Goal: Find specific fact: Find specific fact

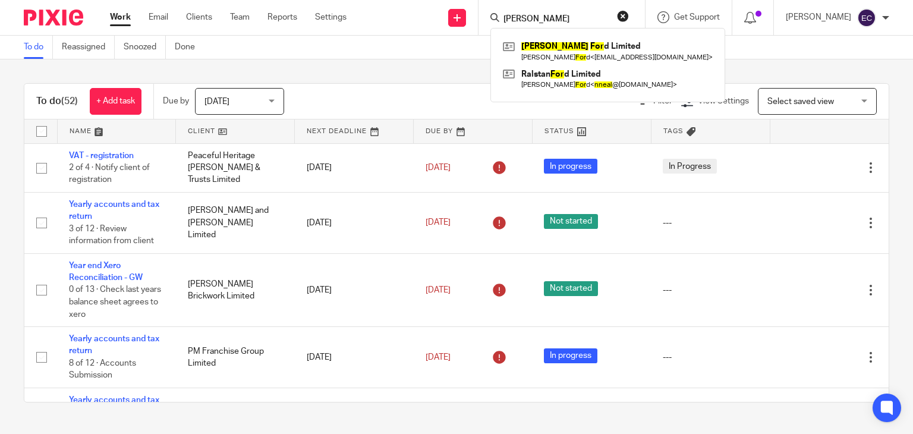
type input "[PERSON_NAME]"
click button "submit" at bounding box center [0, 0] width 0 height 0
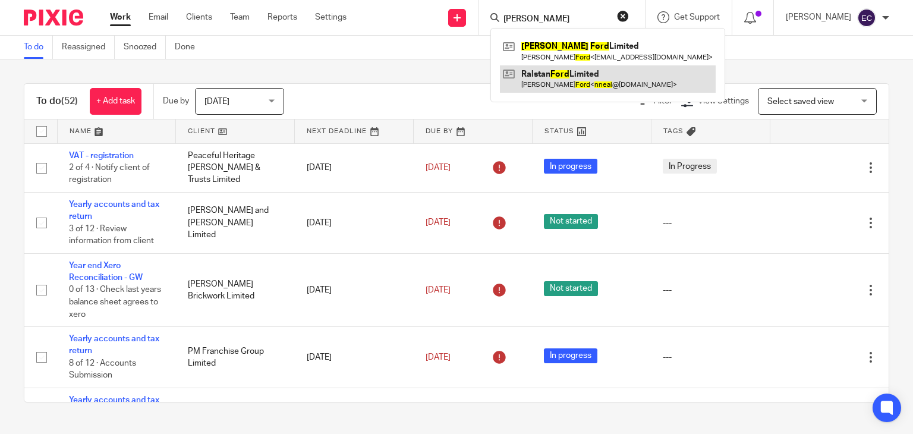
click at [575, 66] on link at bounding box center [608, 78] width 216 height 27
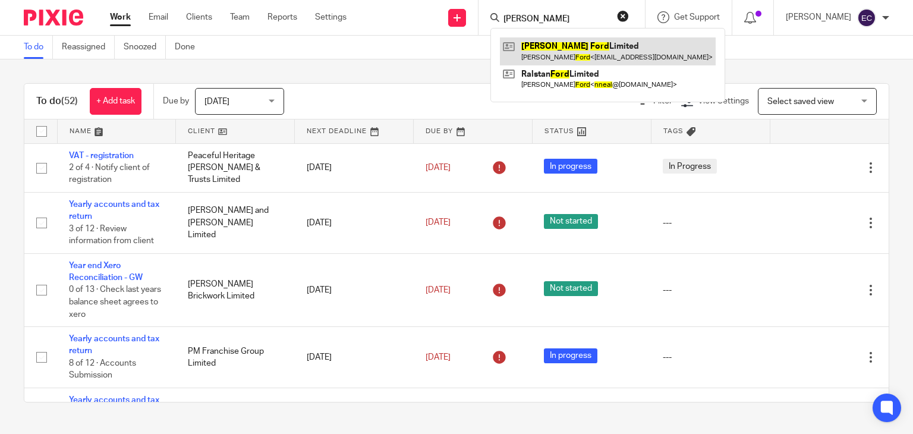
click at [578, 52] on link at bounding box center [608, 50] width 216 height 27
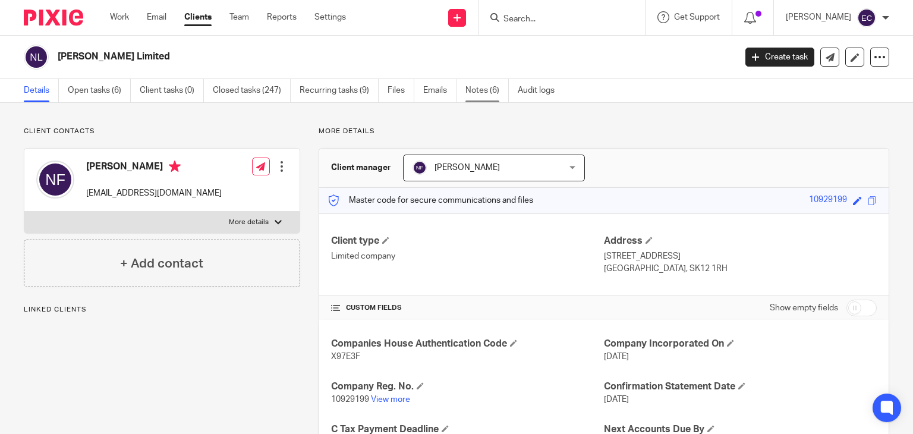
click at [476, 89] on link "Notes (6)" at bounding box center [486, 90] width 43 height 23
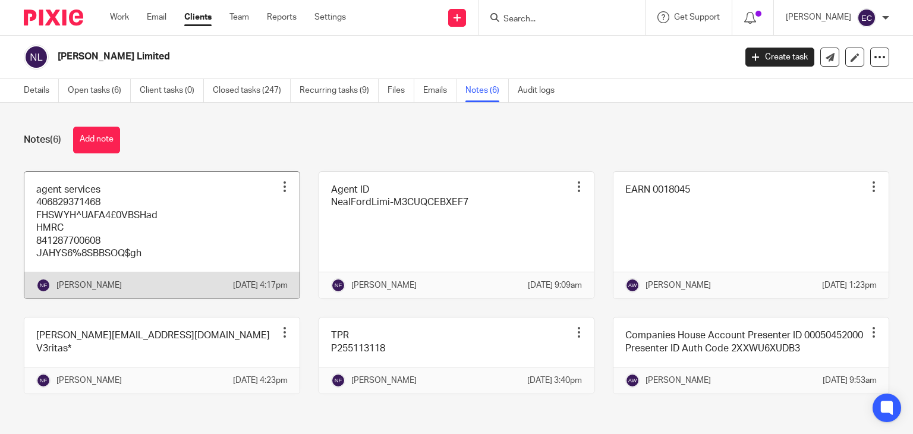
click at [159, 221] on link at bounding box center [161, 235] width 275 height 127
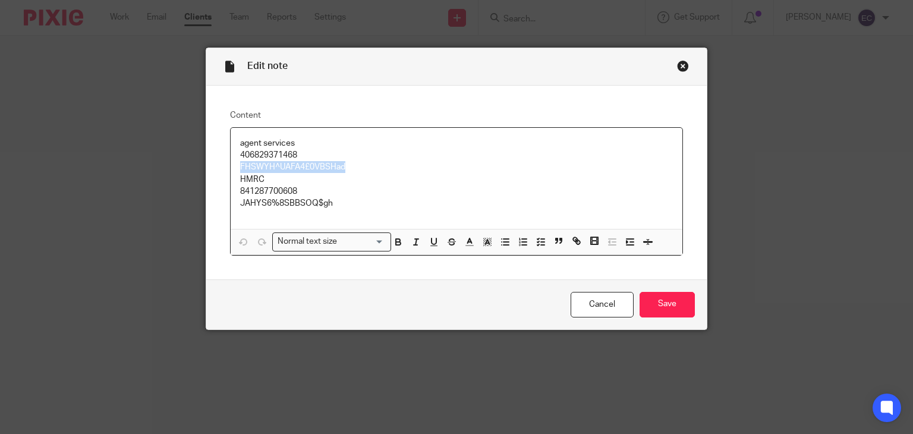
drag, startPoint x: 231, startPoint y: 165, endPoint x: 341, endPoint y: 168, distance: 110.0
click at [341, 168] on div "agent services 406829371468 FHSWYH^UAFA4£0VBSHad HMRC 841287700608 JAHYS6%8SBBS…" at bounding box center [457, 179] width 452 height 102
copy p "FHSWYH^UAFA4£0VBSHad"
